Goal: Information Seeking & Learning: Learn about a topic

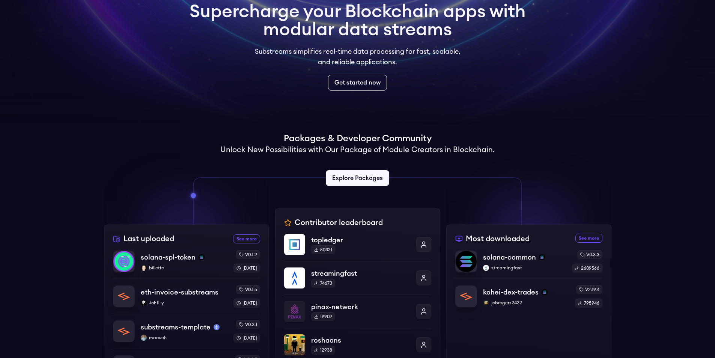
scroll to position [63, 0]
click at [360, 179] on link "Explore Packages" at bounding box center [357, 178] width 66 height 17
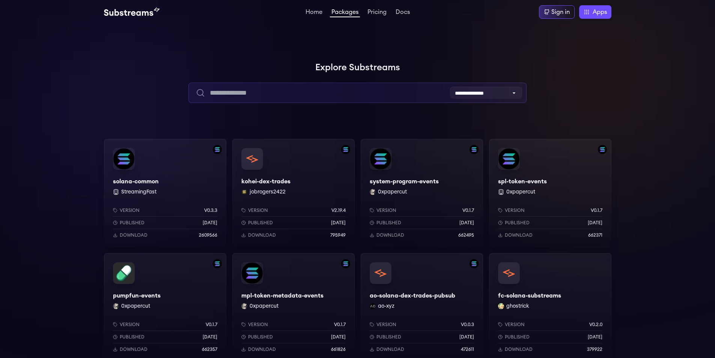
click at [348, 92] on input "text" at bounding box center [357, 93] width 338 height 20
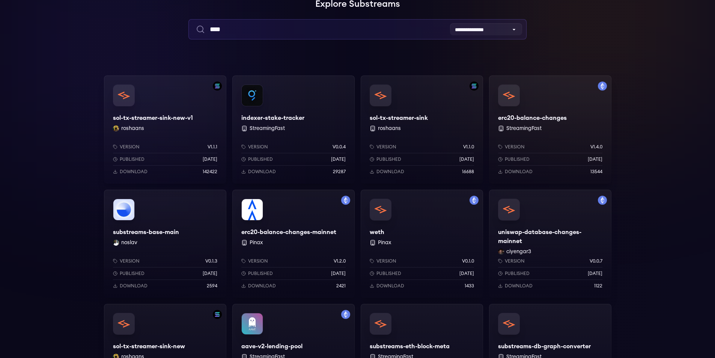
scroll to position [75, 0]
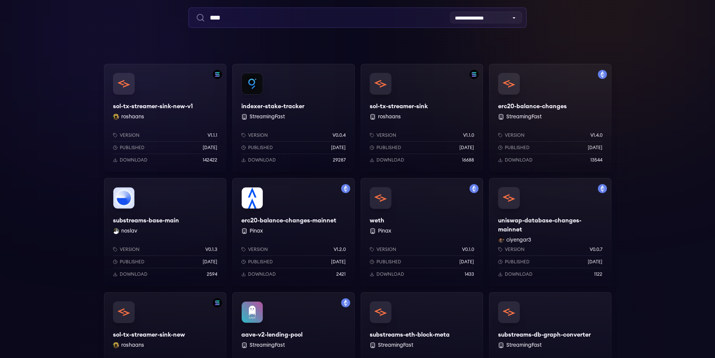
type input "****"
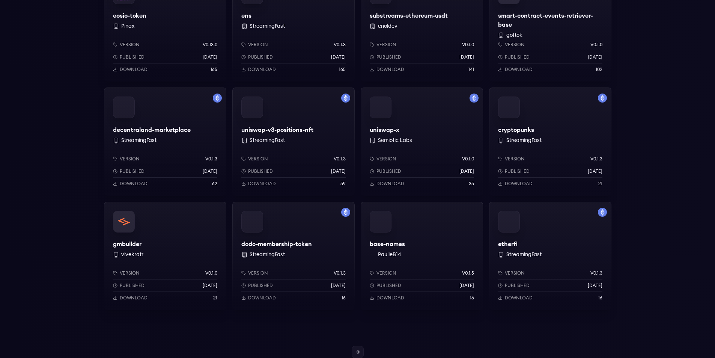
scroll to position [525, 0]
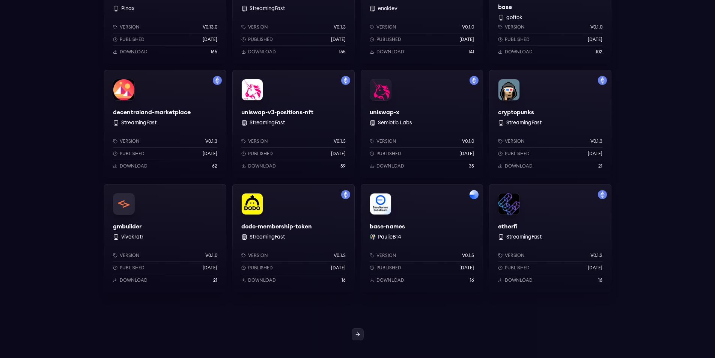
click at [358, 334] on icon at bounding box center [357, 334] width 3 height 0
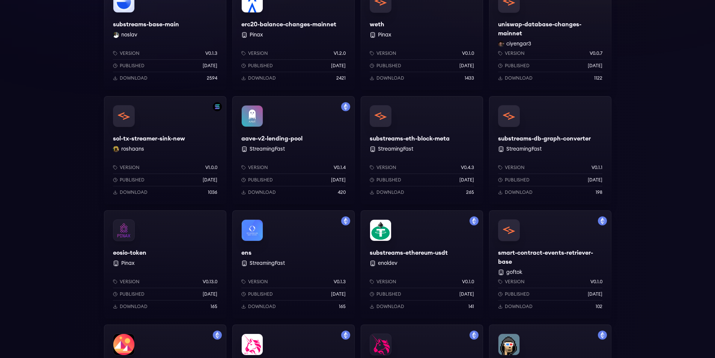
scroll to position [225, 0]
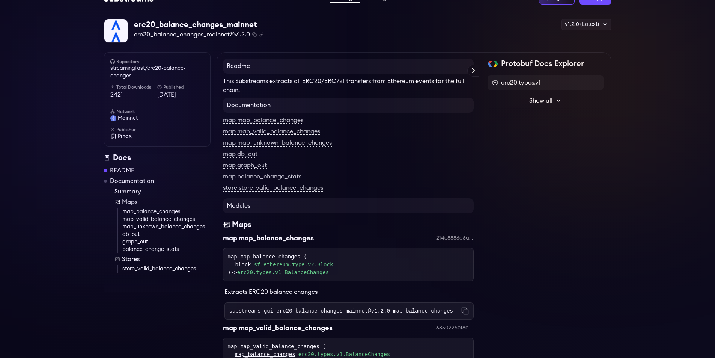
scroll to position [38, 0]
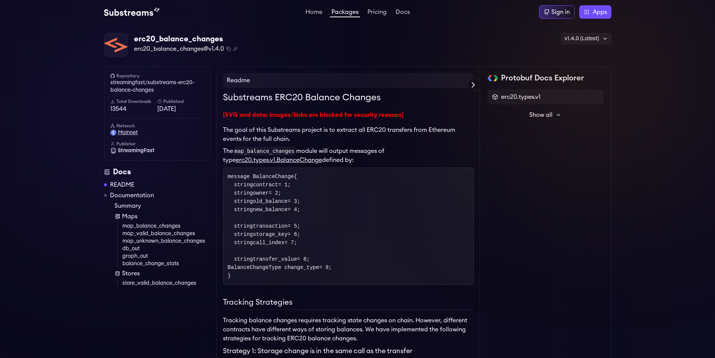
click at [127, 131] on span "mainnet" at bounding box center [128, 133] width 20 height 8
